Goal: Information Seeking & Learning: Learn about a topic

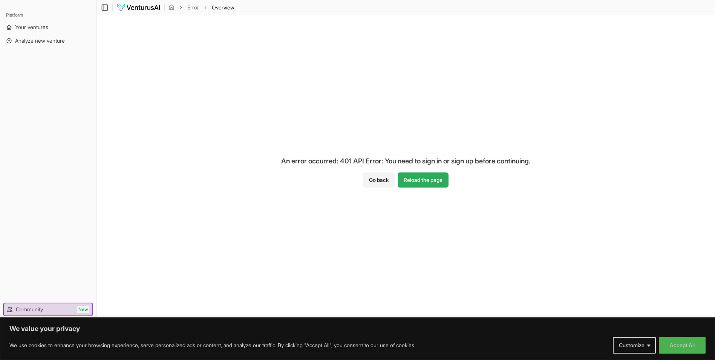
click at [421, 176] on button "Reload the page" at bounding box center [423, 179] width 51 height 15
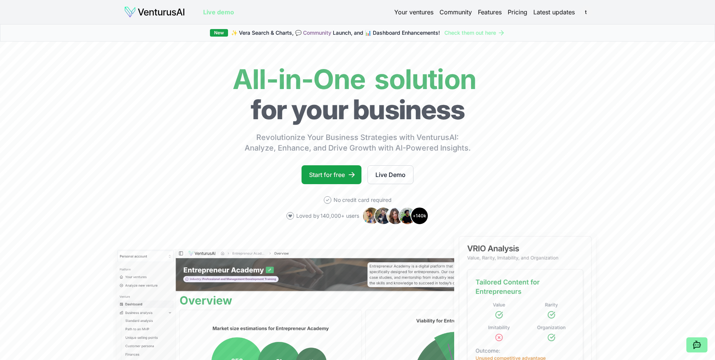
click at [413, 11] on link "Your ventures" at bounding box center [413, 12] width 39 height 9
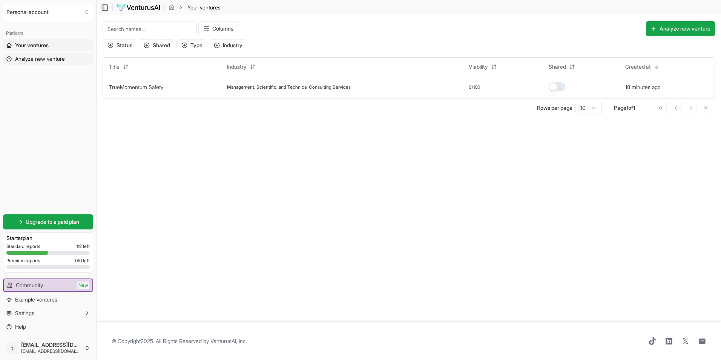
click at [45, 58] on span "Analyze new venture" at bounding box center [40, 59] width 50 height 8
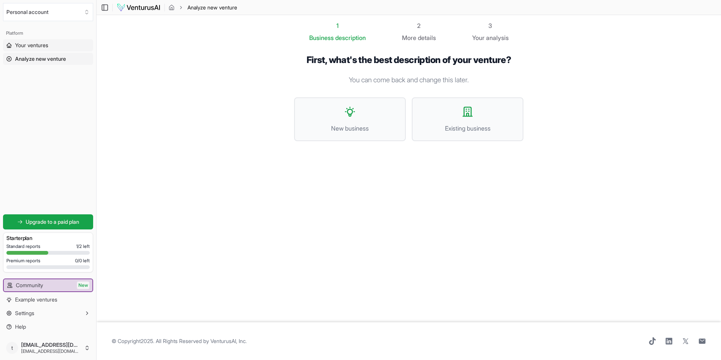
click at [38, 45] on span "Your ventures" at bounding box center [31, 45] width 33 height 8
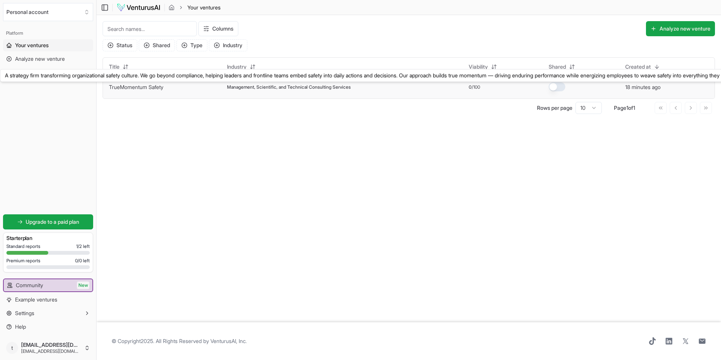
click at [133, 86] on link "TrueMomentum Safety" at bounding box center [136, 87] width 54 height 6
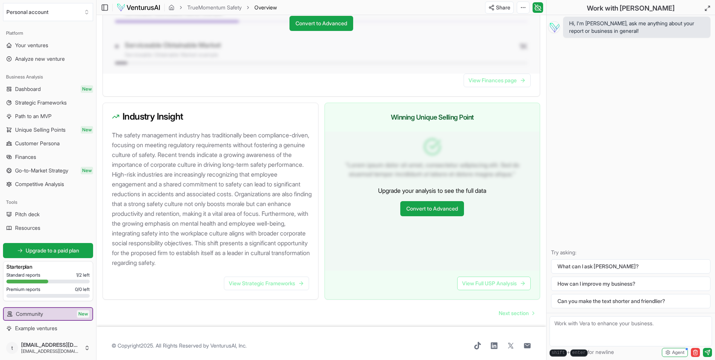
scroll to position [682, 0]
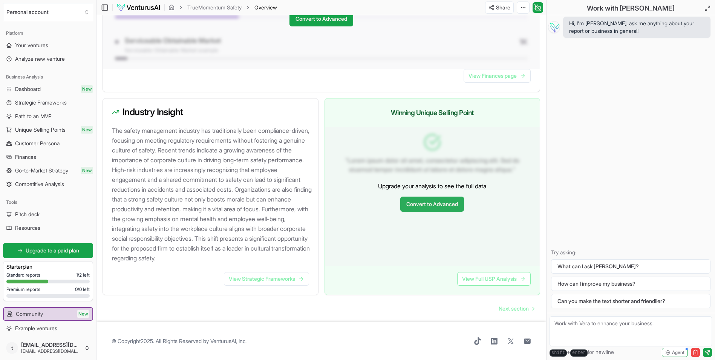
click at [439, 207] on link "Convert to Advanced" at bounding box center [432, 203] width 64 height 15
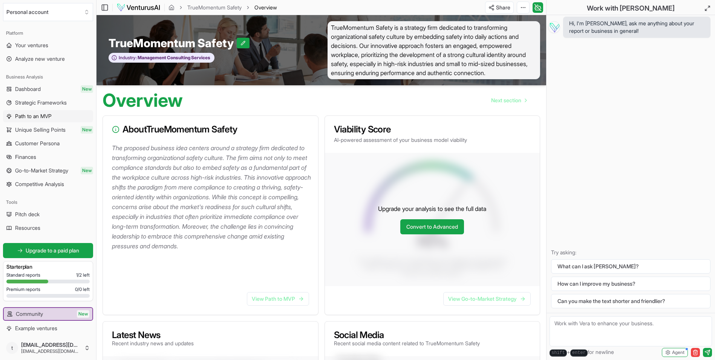
click at [48, 117] on span "Path to an MVP" at bounding box center [33, 116] width 37 height 8
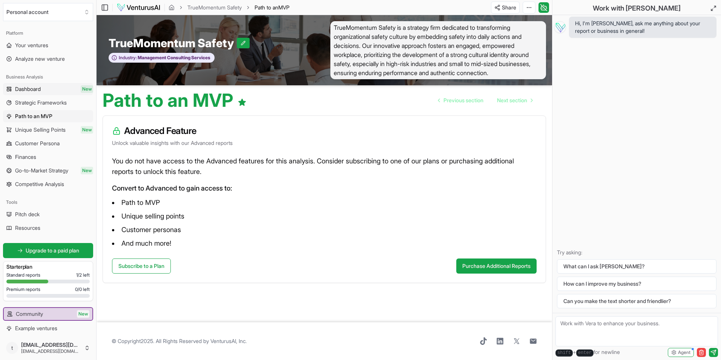
click at [36, 90] on span "Dashboard" at bounding box center [28, 89] width 26 height 8
